Goal: Find specific page/section: Find specific page/section

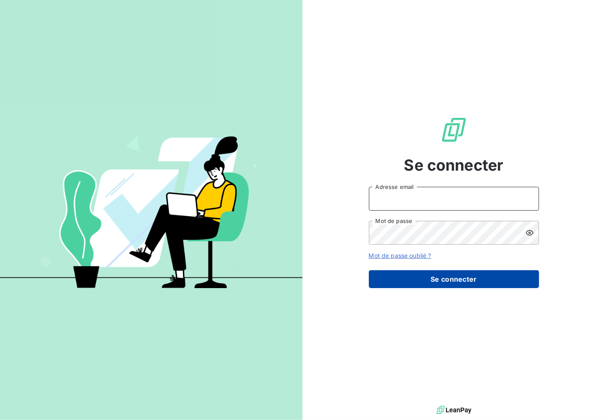
type input "[EMAIL_ADDRESS][DOMAIN_NAME]"
click at [473, 280] on button "Se connecter" at bounding box center [454, 279] width 170 height 18
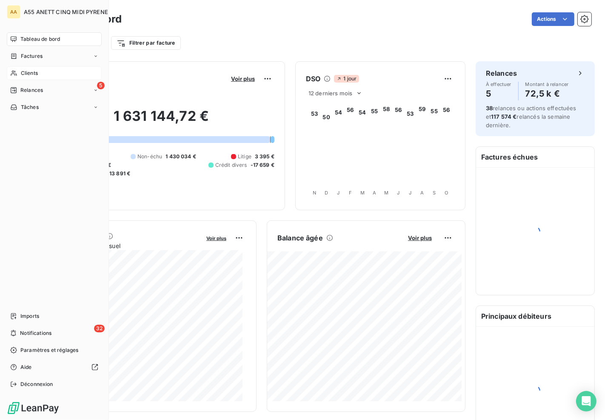
click at [19, 74] on div "Clients" at bounding box center [54, 73] width 95 height 14
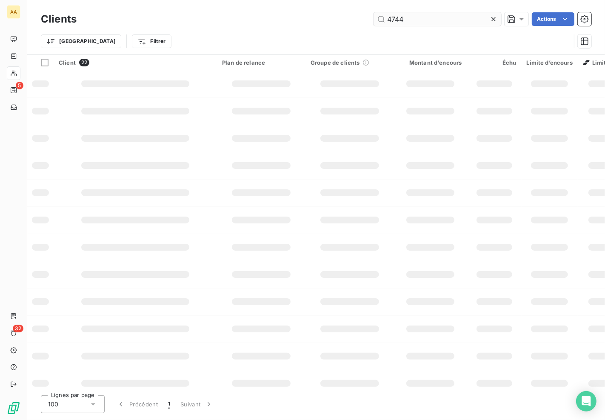
type input "4744"
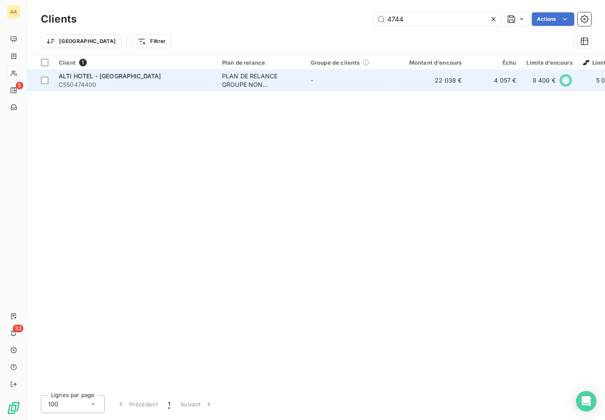
click at [116, 73] on span "ALTI HOTEL - [GEOGRAPHIC_DATA]" at bounding box center [110, 75] width 103 height 7
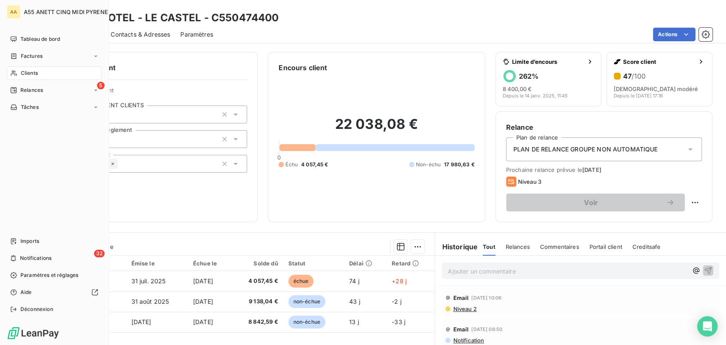
click at [16, 72] on icon at bounding box center [13, 73] width 7 height 7
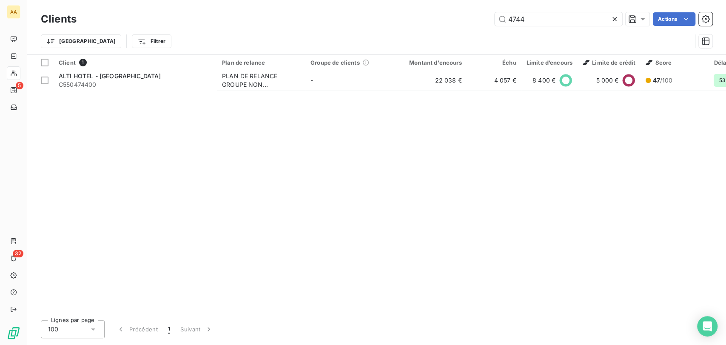
drag, startPoint x: 573, startPoint y: 19, endPoint x: 284, endPoint y: 22, distance: 288.5
click at [291, 22] on div "4744 Actions" at bounding box center [400, 19] width 626 height 14
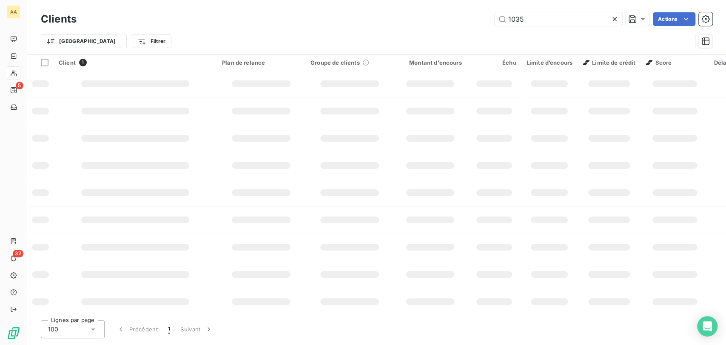
type input "1035"
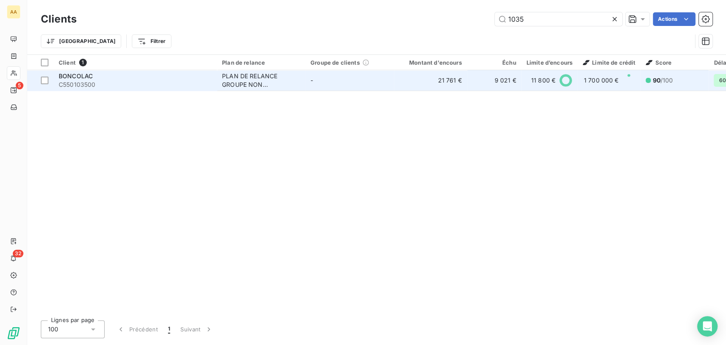
click at [246, 85] on div "PLAN DE RELANCE GROUPE NON AUTOMATIQUE" at bounding box center [261, 80] width 78 height 17
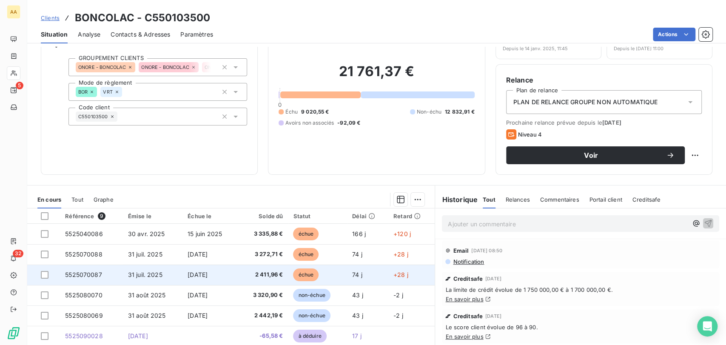
scroll to position [35, 0]
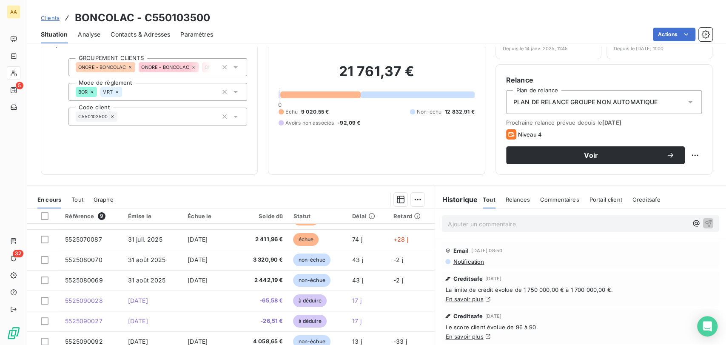
click at [49, 15] on span "Clients" at bounding box center [50, 17] width 19 height 7
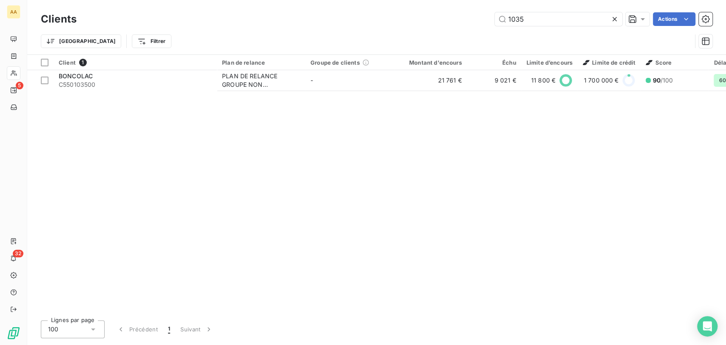
drag, startPoint x: 437, startPoint y: 19, endPoint x: 352, endPoint y: 18, distance: 85.1
click at [350, 19] on div "1035 Actions" at bounding box center [400, 19] width 626 height 14
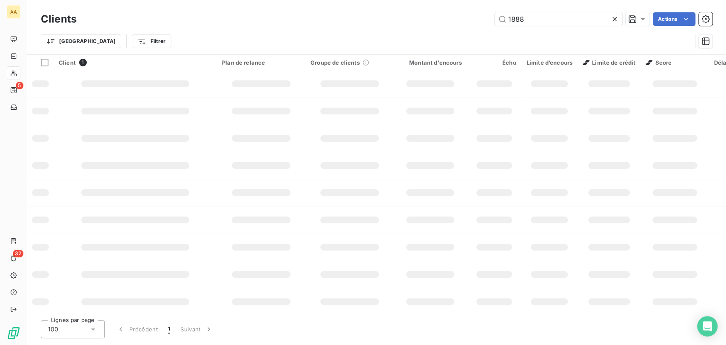
type input "1888"
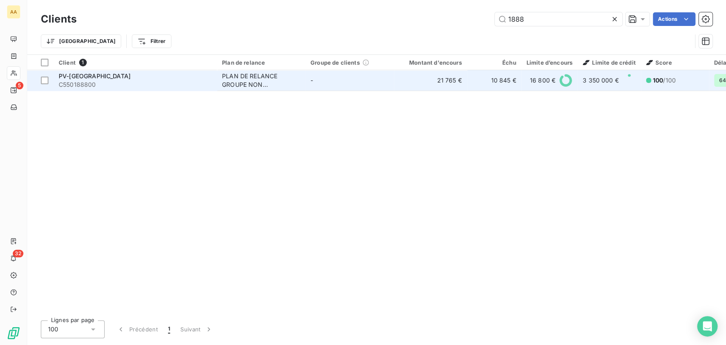
click at [354, 89] on td "-" at bounding box center [350, 80] width 89 height 20
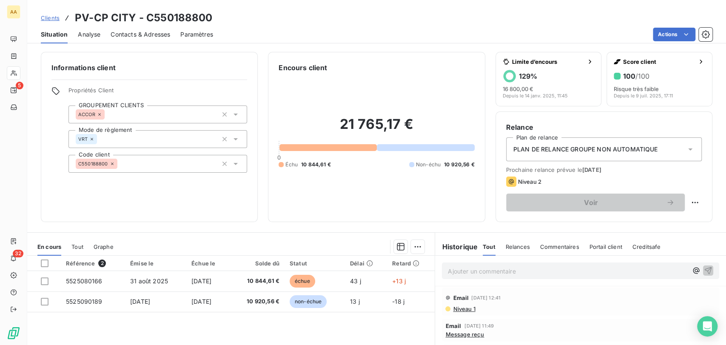
drag, startPoint x: 177, startPoint y: 127, endPoint x: 163, endPoint y: 120, distance: 15.4
click at [177, 127] on div "Propriétés Client GROUPEMENT CLIENTS ACCOR Mode de règlement VRT Code client C5…" at bounding box center [158, 130] width 179 height 86
click at [48, 15] on span "Clients" at bounding box center [50, 17] width 19 height 7
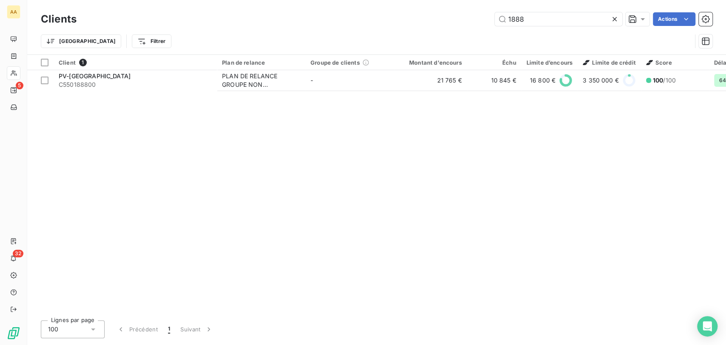
drag, startPoint x: 537, startPoint y: 19, endPoint x: 358, endPoint y: 21, distance: 178.7
click at [387, 28] on div "Clients 1888 Actions" at bounding box center [377, 19] width 672 height 18
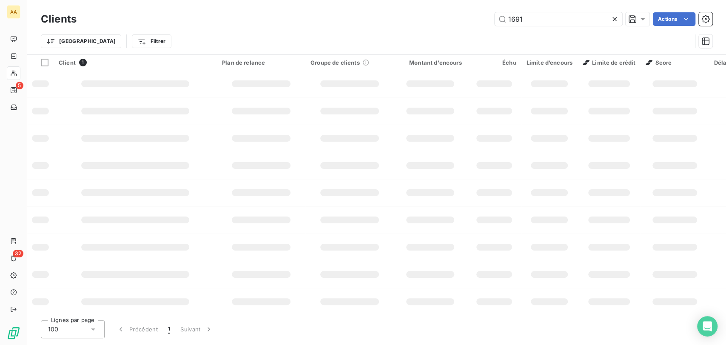
type input "1691"
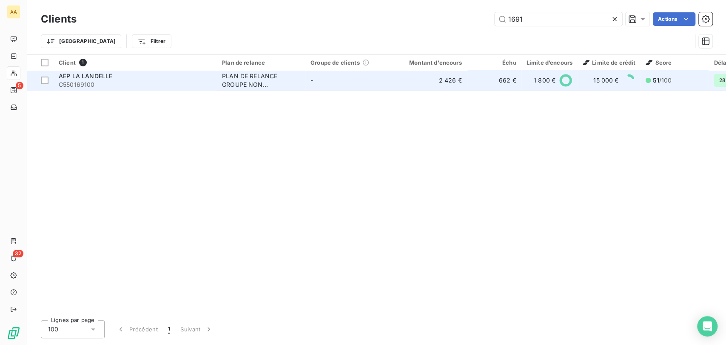
click at [156, 83] on span "C550169100" at bounding box center [135, 84] width 153 height 9
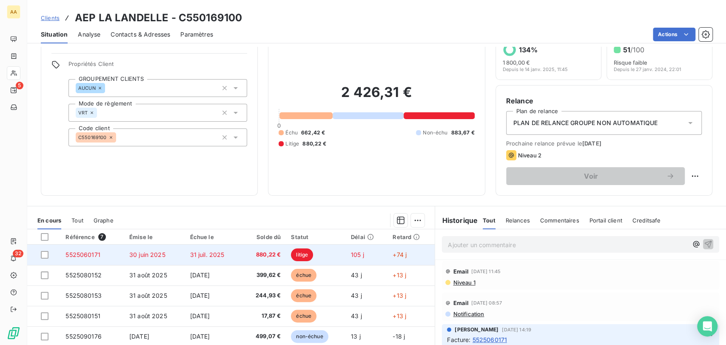
scroll to position [47, 0]
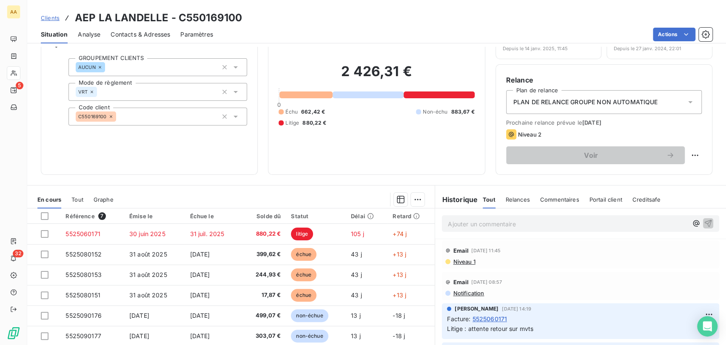
click at [54, 20] on span "Clients" at bounding box center [50, 17] width 19 height 7
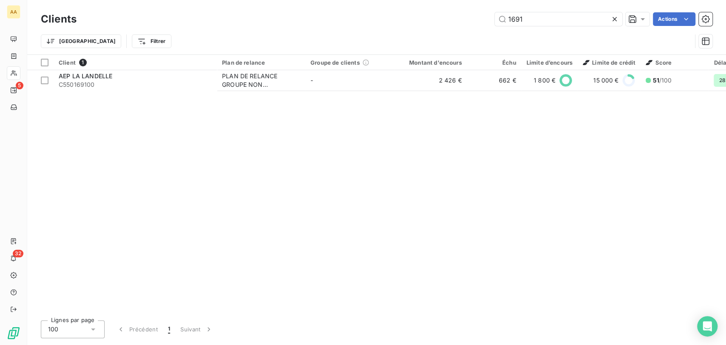
drag, startPoint x: 539, startPoint y: 24, endPoint x: 317, endPoint y: 28, distance: 222.2
click at [368, 26] on div "Clients 1691 Actions" at bounding box center [377, 19] width 672 height 18
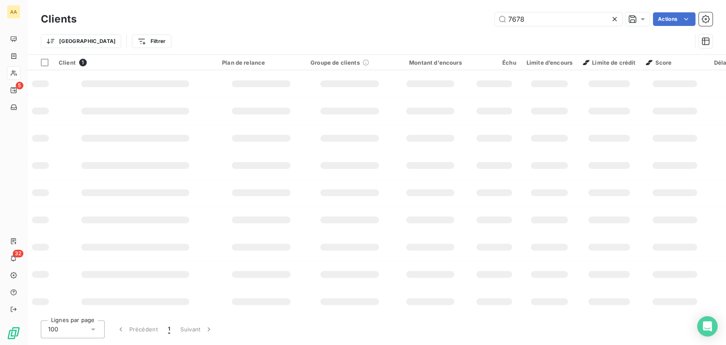
type input "7678"
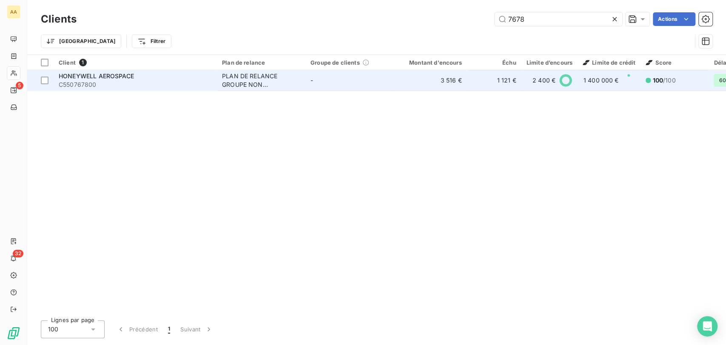
click at [303, 78] on td "PLAN DE RELANCE GROUPE NON AUTOMATIQUE" at bounding box center [261, 80] width 89 height 20
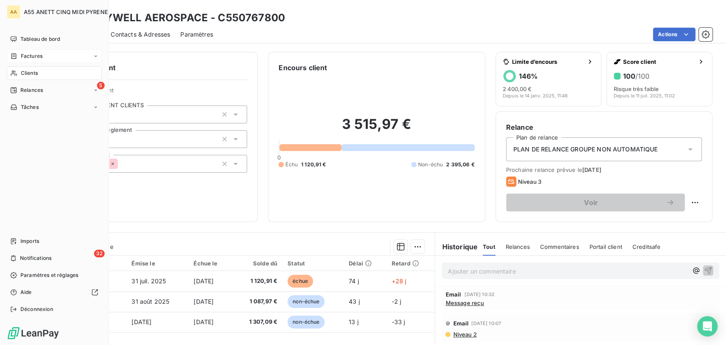
click at [16, 55] on icon at bounding box center [13, 56] width 7 height 7
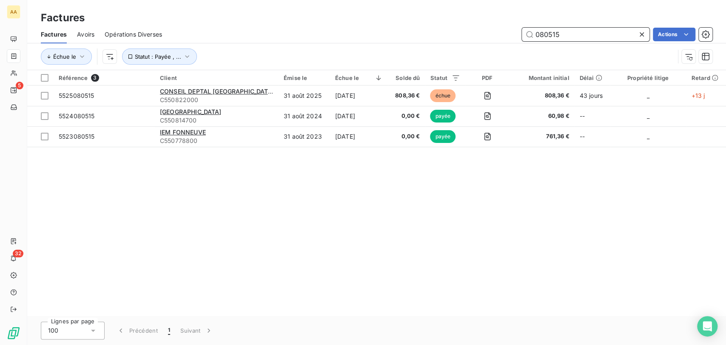
drag, startPoint x: 598, startPoint y: 37, endPoint x: 368, endPoint y: 46, distance: 230.0
click at [383, 41] on div "080515 Actions" at bounding box center [442, 35] width 540 height 14
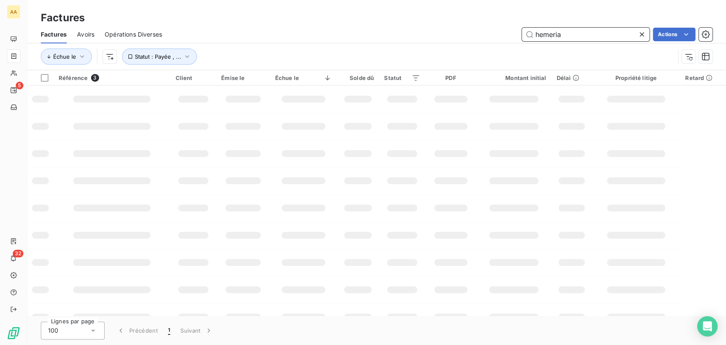
type input "hemeria"
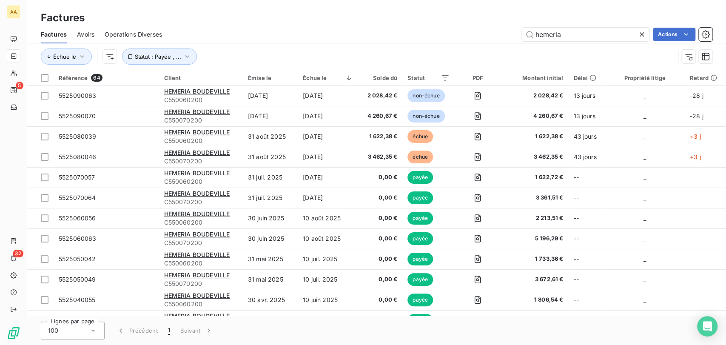
click at [26, 69] on div "AA 5 32 Factures Factures Avoirs Opérations Diverses hemeria Actions Échue le S…" at bounding box center [363, 172] width 726 height 345
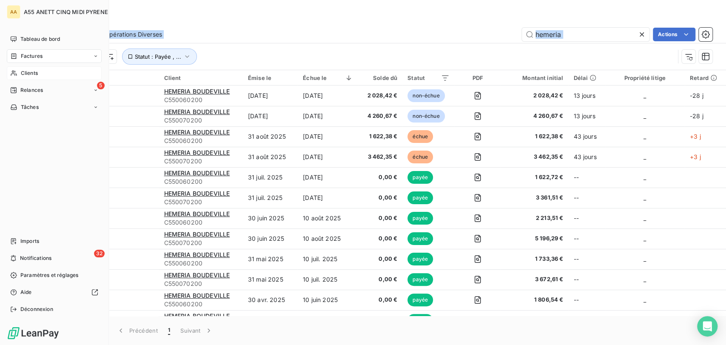
click at [21, 74] on span "Clients" at bounding box center [29, 73] width 17 height 8
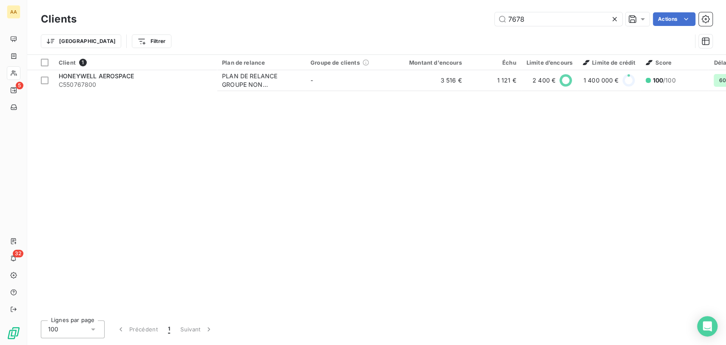
drag, startPoint x: 536, startPoint y: 18, endPoint x: 334, endPoint y: 46, distance: 203.2
click at [406, 25] on div "7678 Actions" at bounding box center [400, 19] width 626 height 14
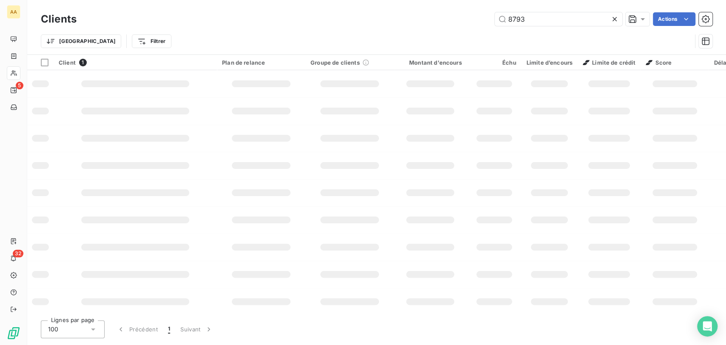
type input "8793"
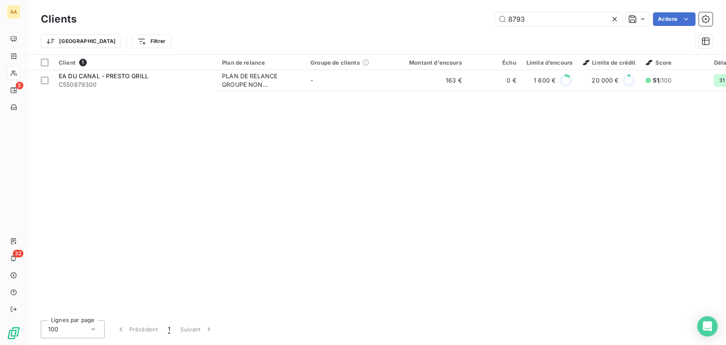
click at [270, 98] on div "Client 1 Plan de relance Groupe de clients Montant d'encours Échu Limite d’enco…" at bounding box center [376, 184] width 699 height 259
click at [269, 94] on div "Client 1 Plan de relance Groupe de clients Montant d'encours Échu Limite d’enco…" at bounding box center [376, 184] width 699 height 259
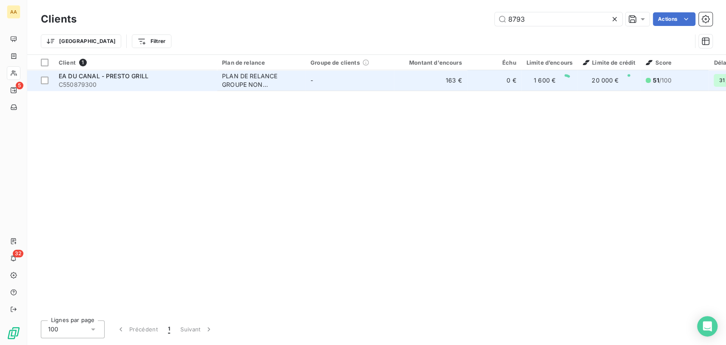
click at [269, 86] on div "PLAN DE RELANCE GROUPE NON AUTOMATIQUE" at bounding box center [261, 80] width 78 height 17
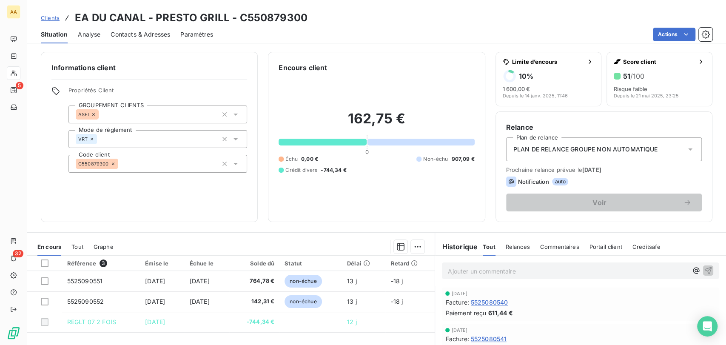
scroll to position [47, 0]
